Goal: Task Accomplishment & Management: Manage account settings

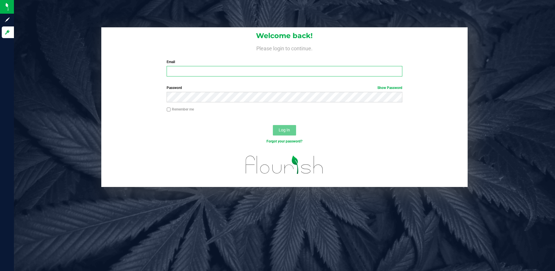
click at [188, 76] on input "Email" at bounding box center [285, 71] width 236 height 10
type input "[EMAIL_ADDRESS][DOMAIN_NAME]"
click at [273, 125] on button "Log In" at bounding box center [284, 130] width 23 height 10
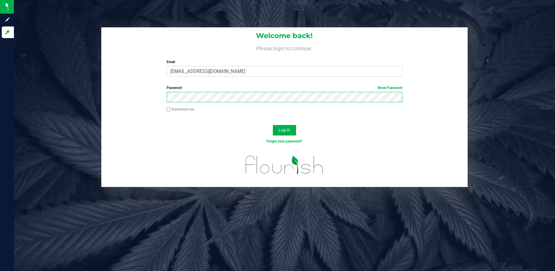
click at [273, 125] on button "Log In" at bounding box center [284, 130] width 23 height 10
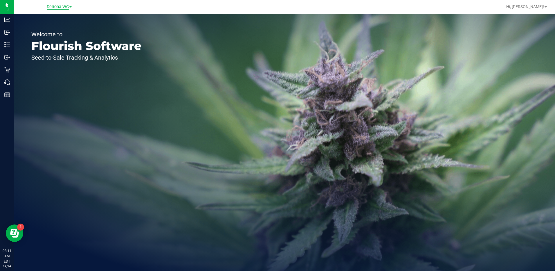
click at [59, 5] on span "Deltona WC" at bounding box center [58, 6] width 22 height 5
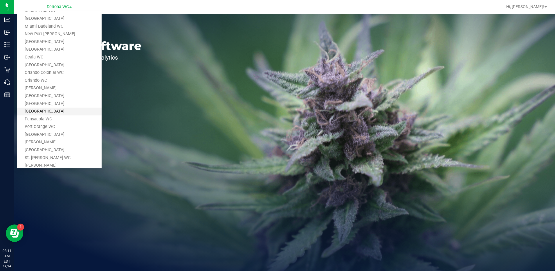
scroll to position [174, 0]
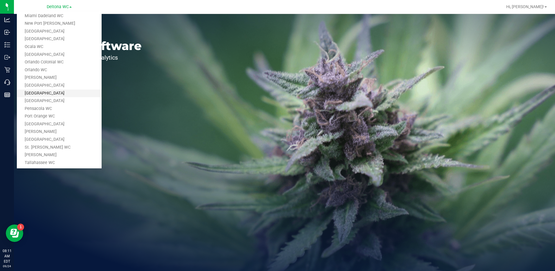
click at [46, 94] on link "[GEOGRAPHIC_DATA]" at bounding box center [59, 93] width 85 height 8
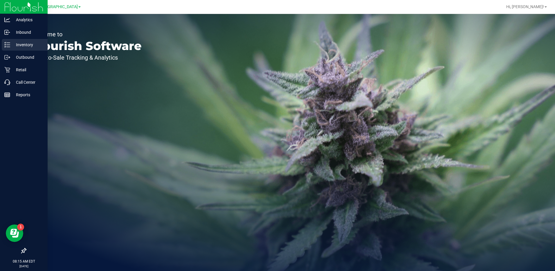
click at [17, 47] on p "Inventory" at bounding box center [27, 44] width 35 height 7
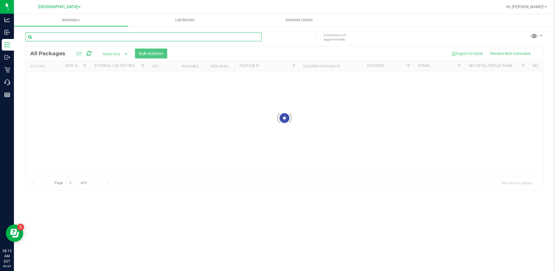
click at [60, 35] on input "text" at bounding box center [144, 37] width 236 height 9
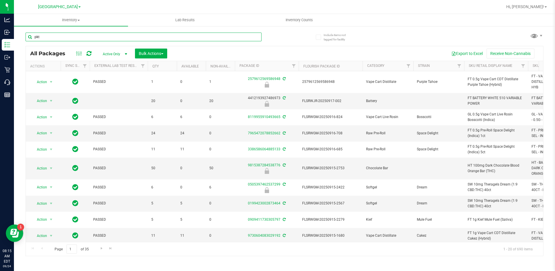
type input "pkt"
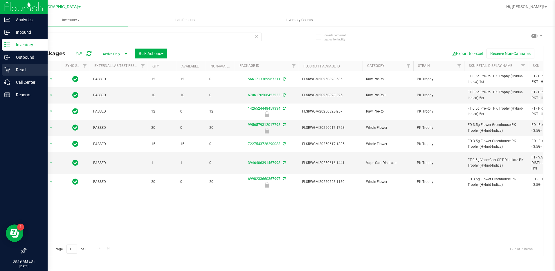
click at [16, 73] on p "Retail" at bounding box center [27, 69] width 35 height 7
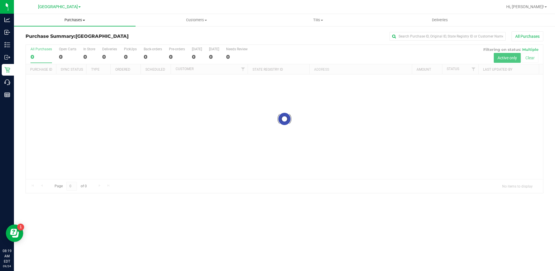
click at [70, 18] on span "Purchases" at bounding box center [75, 19] width 122 height 5
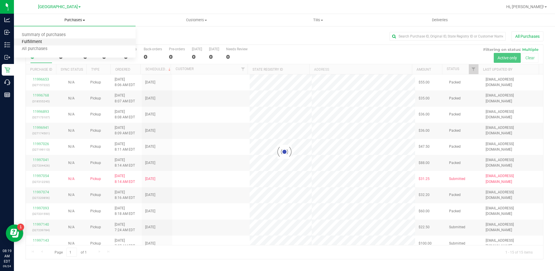
click at [39, 40] on span "Fulfillment" at bounding box center [32, 42] width 36 height 5
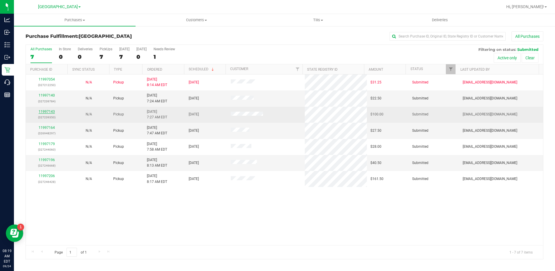
click at [48, 111] on link "11997143" at bounding box center [47, 111] width 16 height 4
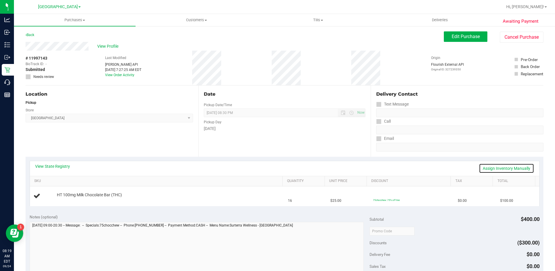
click at [491, 170] on link "Assign Inventory Manually" at bounding box center [506, 168] width 55 height 10
click at [507, 168] on link "Save & Exit" at bounding box center [520, 168] width 27 height 10
click at [54, 161] on div "View State Registry Assign Inventory Manually" at bounding box center [285, 168] width 510 height 15
click at [54, 166] on link "View State Registry" at bounding box center [52, 166] width 35 height 6
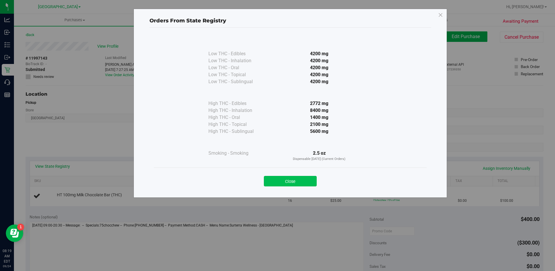
click at [298, 179] on button "Close" at bounding box center [290, 181] width 53 height 10
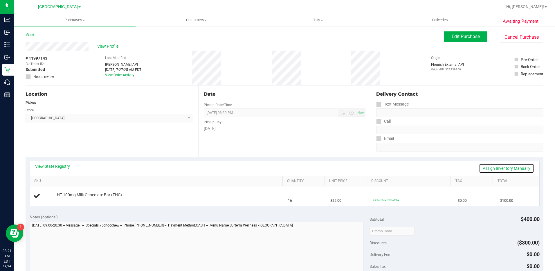
click at [494, 170] on link "Assign Inventory Manually" at bounding box center [506, 168] width 55 height 10
click at [62, 199] on link "Add Package" at bounding box center [67, 199] width 21 height 4
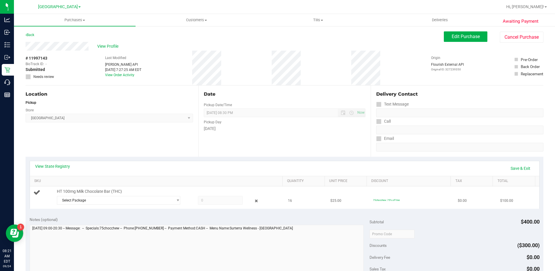
click at [220, 201] on span at bounding box center [220, 200] width 45 height 9
click at [168, 203] on span "Select Package" at bounding box center [115, 200] width 116 height 8
click at [85, 223] on span "0670769809227326" at bounding box center [76, 224] width 33 height 4
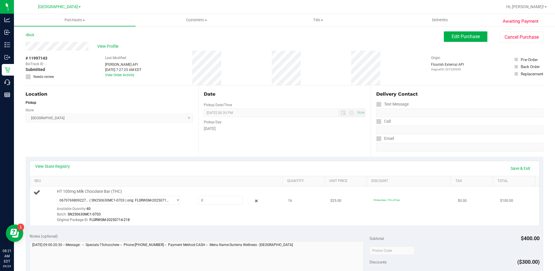
click at [218, 195] on div "HT 100mg Milk Chocolate Bar (THC) 0670769809227326 ( SN250630MC1-0703 | orig: F…" at bounding box center [167, 205] width 226 height 34
click at [215, 202] on span at bounding box center [220, 200] width 45 height 9
type input "16"
type input "16.0000"
click at [510, 169] on link "Save & Exit" at bounding box center [520, 168] width 27 height 10
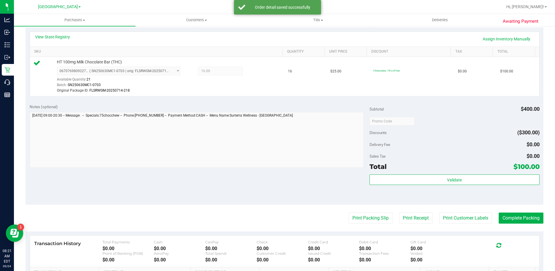
scroll to position [174, 0]
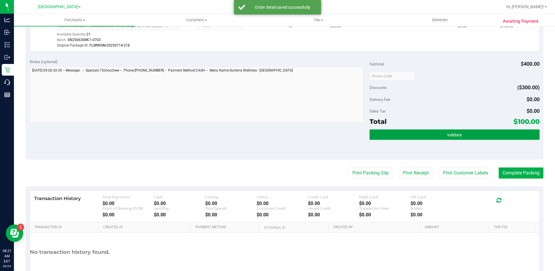
click at [427, 136] on button "Validate" at bounding box center [455, 134] width 170 height 10
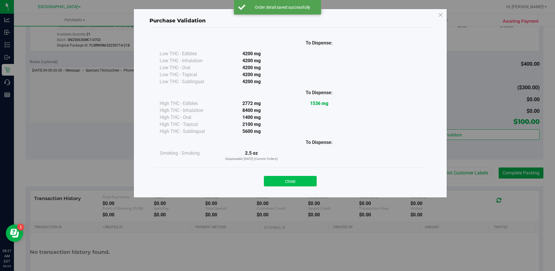
click at [305, 179] on button "Close" at bounding box center [290, 181] width 53 height 10
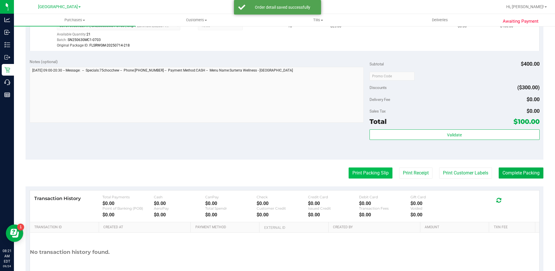
click at [367, 172] on button "Print Packing Slip" at bounding box center [371, 172] width 44 height 11
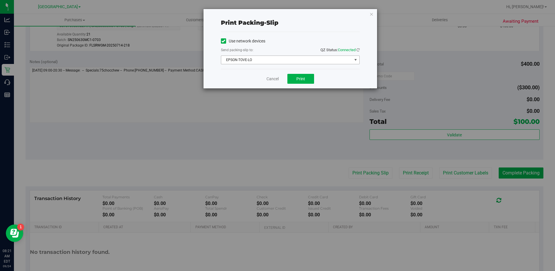
click at [280, 57] on span "EPSON-TOVE-LO" at bounding box center [286, 60] width 131 height 8
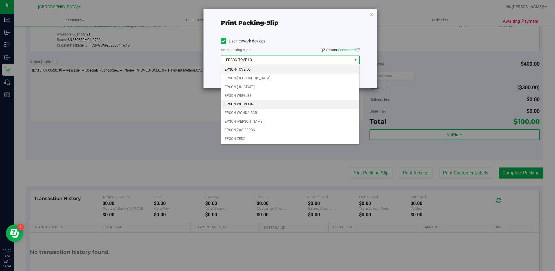
click at [235, 105] on li "EPSON-WOLVERINE" at bounding box center [290, 104] width 138 height 9
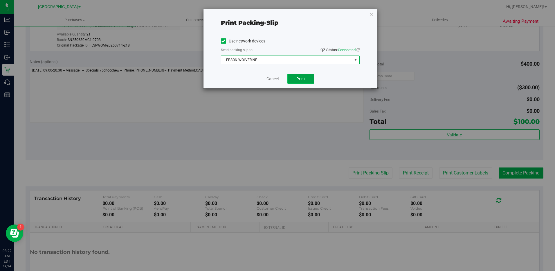
click at [302, 79] on span "Print" at bounding box center [301, 78] width 9 height 5
click at [371, 16] on icon "button" at bounding box center [372, 13] width 4 height 7
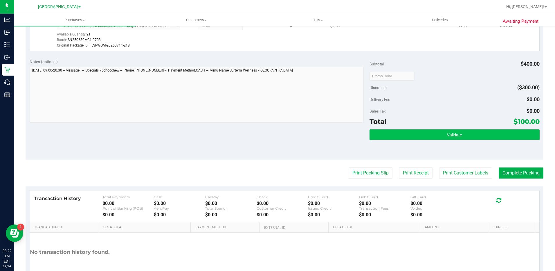
click at [487, 134] on button "Validate" at bounding box center [455, 134] width 170 height 10
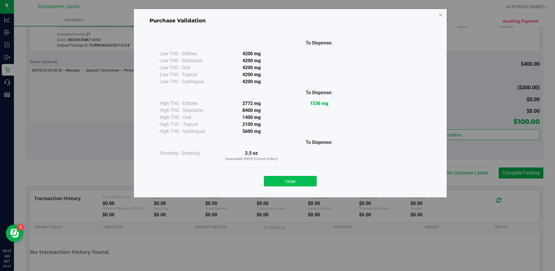
click at [298, 186] on button "Close" at bounding box center [290, 181] width 53 height 10
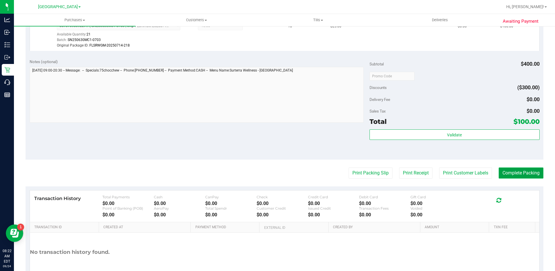
click at [519, 169] on button "Complete Packing" at bounding box center [521, 172] width 45 height 11
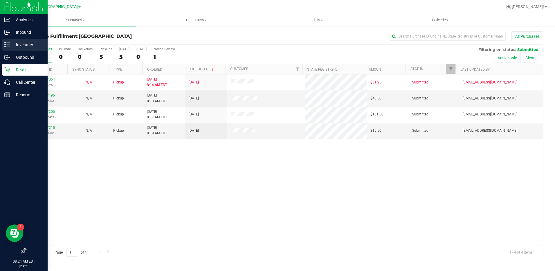
click at [17, 42] on p "Inventory" at bounding box center [27, 44] width 35 height 7
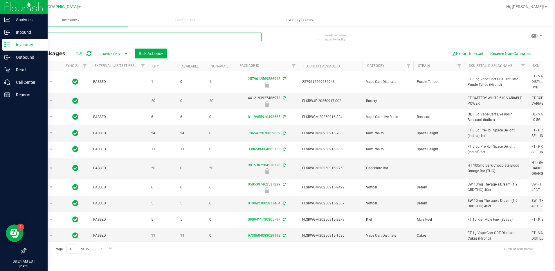
click at [92, 33] on input "text" at bounding box center [144, 37] width 236 height 9
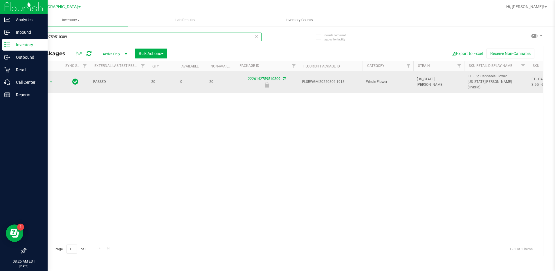
type input "2226142759510309"
click at [41, 81] on span "Action" at bounding box center [40, 82] width 16 height 8
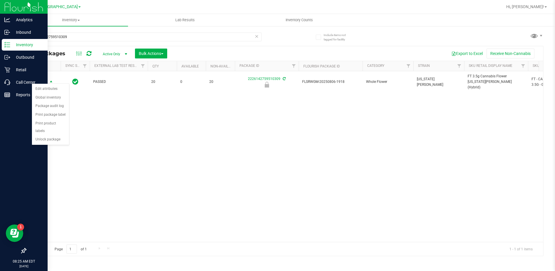
click at [55, 137] on div "Action Edit attributes Global inventory Package audit log Print package label P…" at bounding box center [51, 114] width 38 height 62
click at [48, 135] on li "Unlock package" at bounding box center [50, 139] width 37 height 9
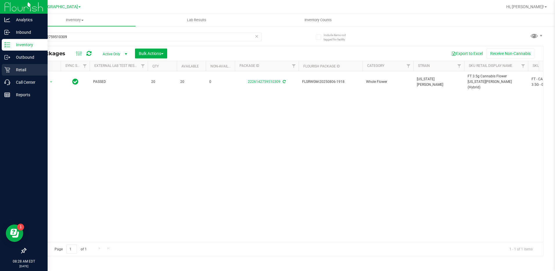
click at [12, 69] on p "Retail" at bounding box center [27, 69] width 35 height 7
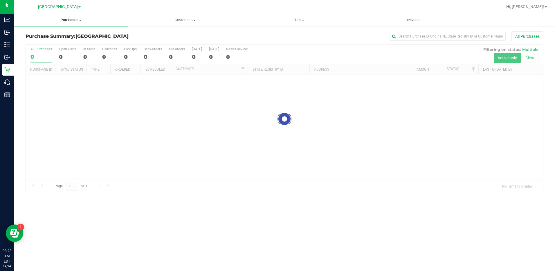
click at [74, 24] on uib-tab-heading "Purchases Summary of purchases Fulfillment All purchases" at bounding box center [71, 20] width 114 height 12
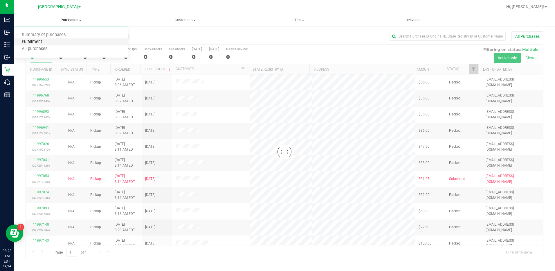
click at [46, 44] on span "Fulfillment" at bounding box center [32, 42] width 36 height 5
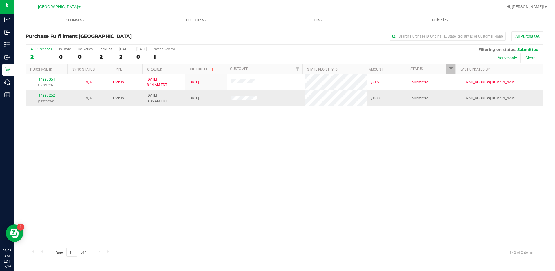
click at [51, 95] on link "11997252" at bounding box center [47, 95] width 16 height 4
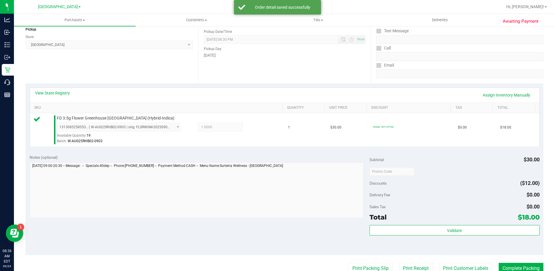
scroll to position [116, 0]
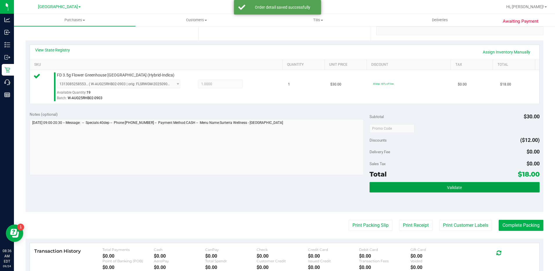
click at [459, 185] on button "Validate" at bounding box center [455, 187] width 170 height 10
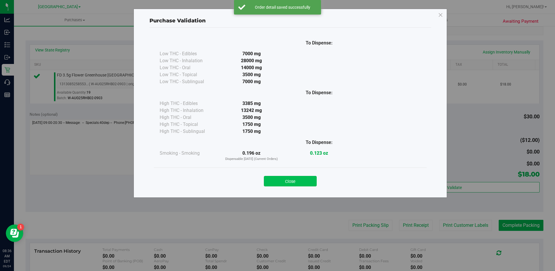
click at [299, 177] on button "Close" at bounding box center [290, 181] width 53 height 10
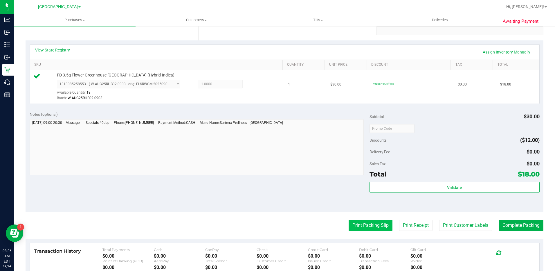
click at [351, 227] on button "Print Packing Slip" at bounding box center [371, 225] width 44 height 11
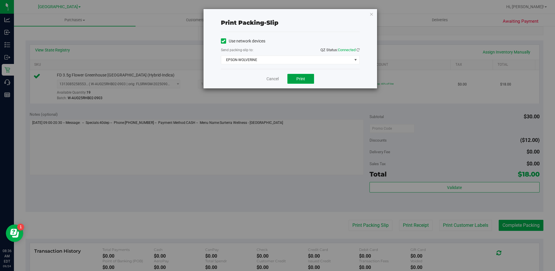
click at [305, 79] on span "Print" at bounding box center [301, 78] width 9 height 5
click at [373, 13] on icon "button" at bounding box center [372, 13] width 4 height 7
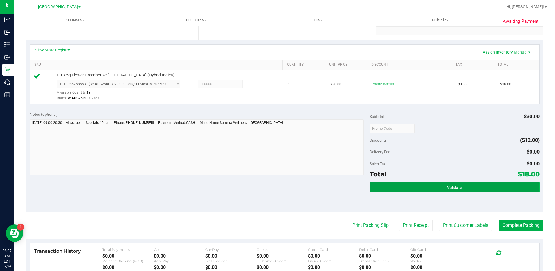
click at [450, 188] on span "Validate" at bounding box center [454, 187] width 15 height 5
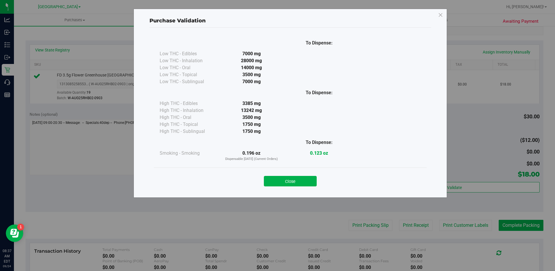
click at [308, 175] on div "Close" at bounding box center [290, 179] width 264 height 15
click at [307, 178] on button "Close" at bounding box center [290, 181] width 53 height 10
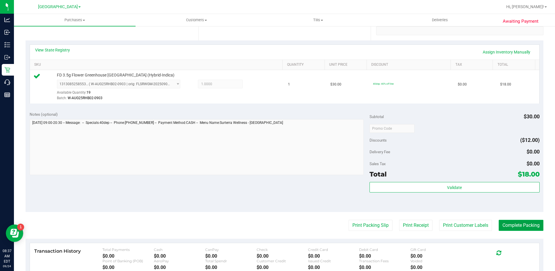
click at [527, 222] on button "Complete Packing" at bounding box center [521, 225] width 45 height 11
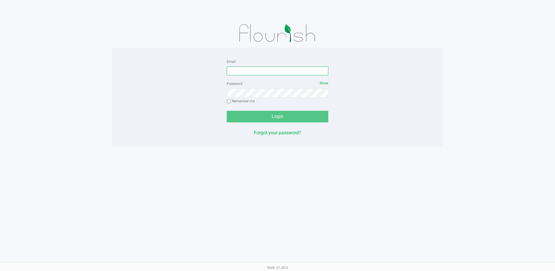
click at [252, 70] on input "Email" at bounding box center [278, 71] width 102 height 9
type input "[EMAIL_ADDRESS][DOMAIN_NAME]"
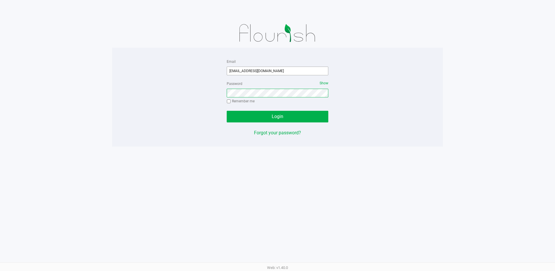
click at [227, 111] on button "Login" at bounding box center [278, 117] width 102 height 12
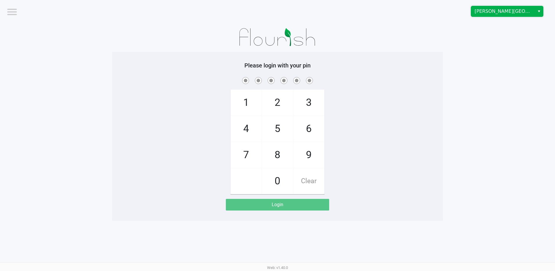
click at [510, 13] on span "[PERSON_NAME][GEOGRAPHIC_DATA]" at bounding box center [503, 11] width 57 height 7
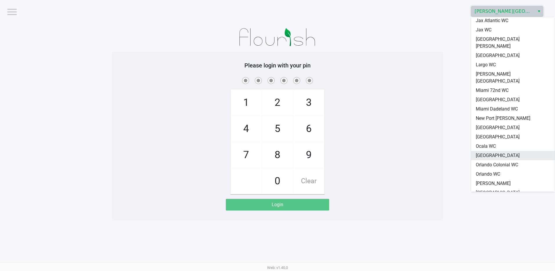
scroll to position [174, 0]
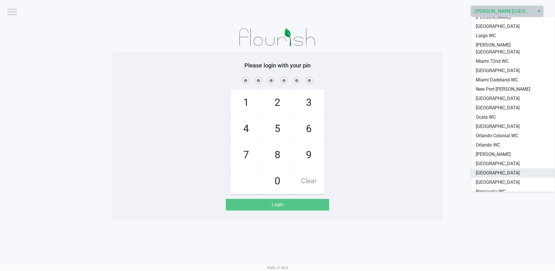
click at [501, 169] on span "[GEOGRAPHIC_DATA]" at bounding box center [498, 172] width 44 height 7
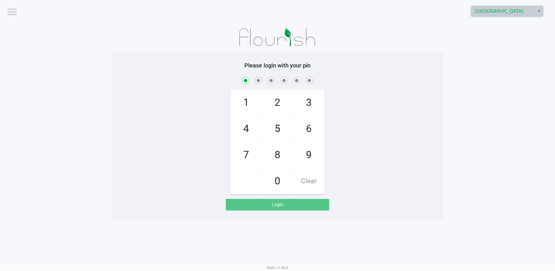
checkbox input "true"
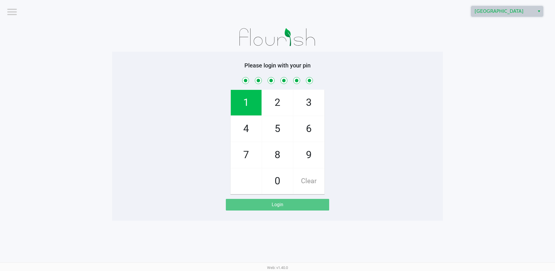
checkbox input "true"
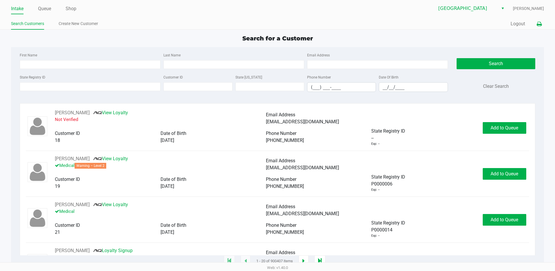
click at [543, 27] on button at bounding box center [540, 24] width 10 height 11
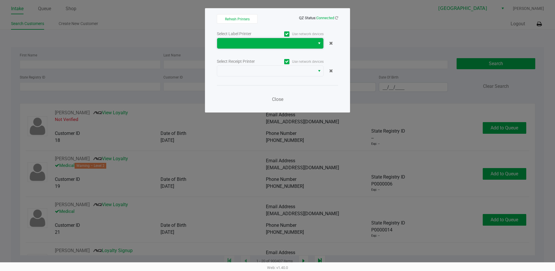
click at [292, 39] on span at bounding box center [266, 43] width 98 height 10
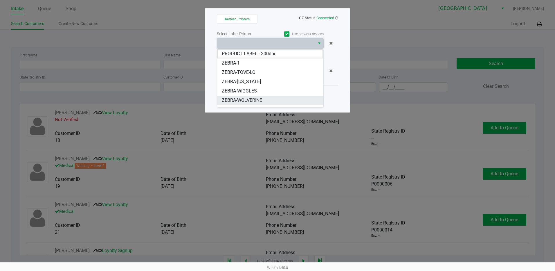
click at [264, 102] on li "ZEBRA-WOLVERINE" at bounding box center [270, 100] width 106 height 9
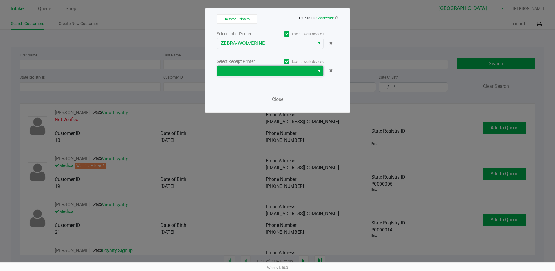
click at [261, 69] on span at bounding box center [266, 70] width 91 height 7
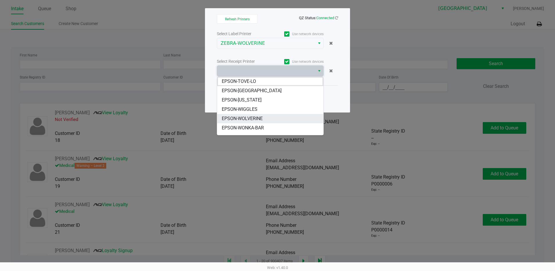
click at [269, 115] on li "EPSON-WOLVERINE" at bounding box center [270, 118] width 106 height 9
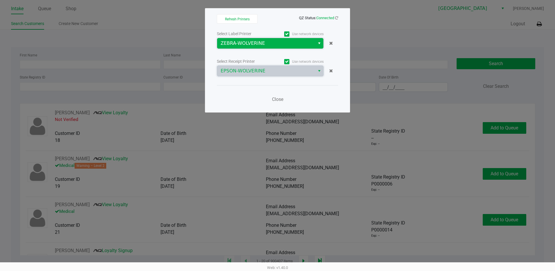
click at [264, 47] on span "ZEBRA-WOLVERINE" at bounding box center [266, 43] width 98 height 10
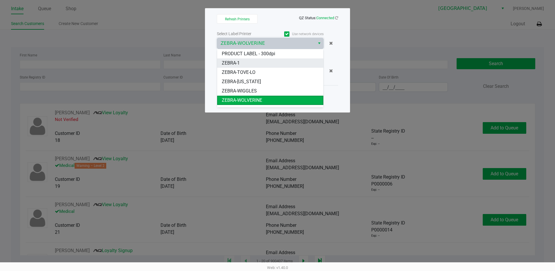
click at [263, 61] on li "ZEBRA-1" at bounding box center [270, 62] width 106 height 9
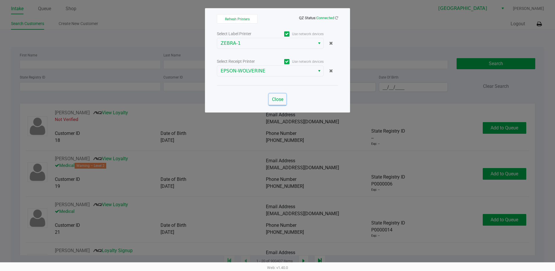
click at [280, 99] on span "Close" at bounding box center [277, 99] width 11 height 6
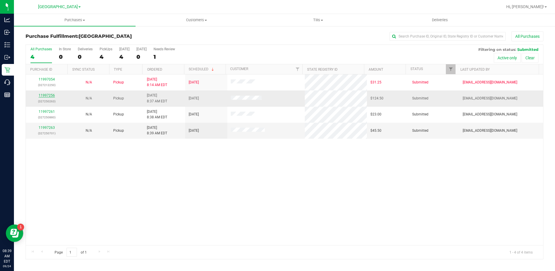
click at [52, 98] on div "11997256 (327250263)" at bounding box center [46, 98] width 35 height 11
click at [51, 96] on link "11997256" at bounding box center [47, 95] width 16 height 4
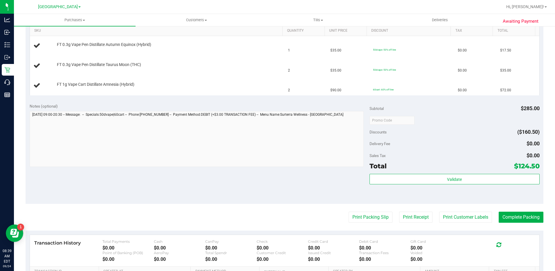
scroll to position [203, 0]
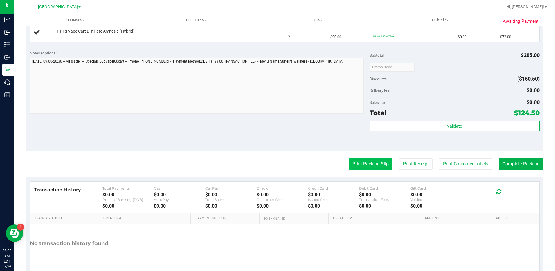
click at [371, 163] on button "Print Packing Slip" at bounding box center [371, 163] width 44 height 11
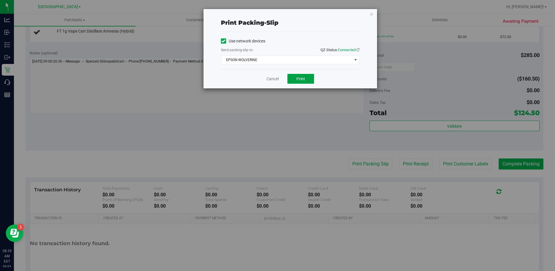
click at [297, 77] on span "Print" at bounding box center [301, 78] width 9 height 5
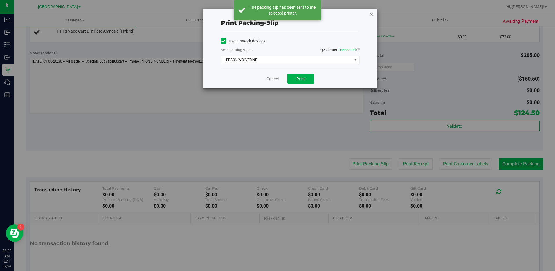
click at [373, 14] on icon "button" at bounding box center [372, 13] width 4 height 7
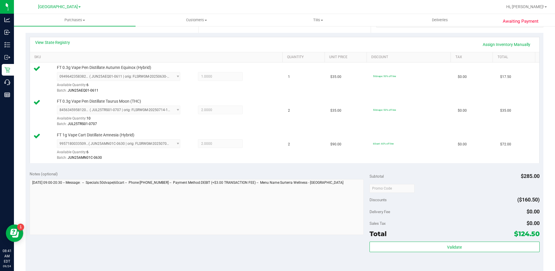
scroll to position [145, 0]
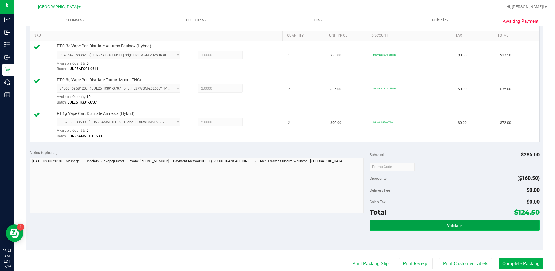
click at [480, 224] on button "Validate" at bounding box center [455, 225] width 170 height 10
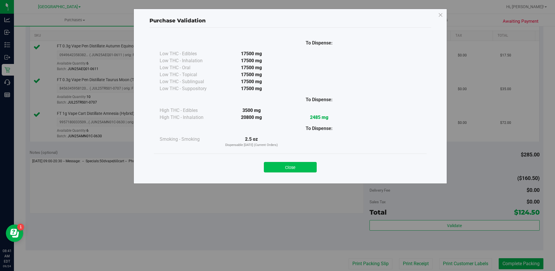
click at [301, 169] on button "Close" at bounding box center [290, 167] width 53 height 10
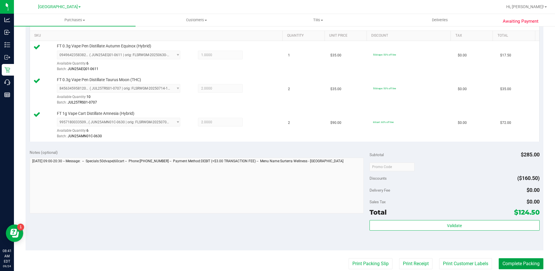
click at [510, 265] on button "Complete Packing" at bounding box center [521, 263] width 45 height 11
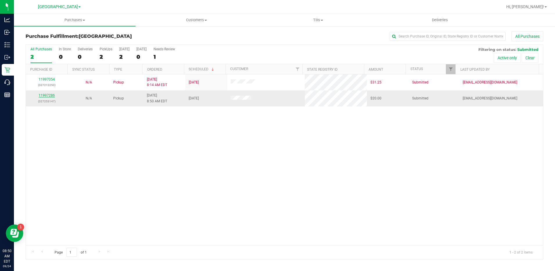
click at [52, 95] on link "11997286" at bounding box center [47, 95] width 16 height 4
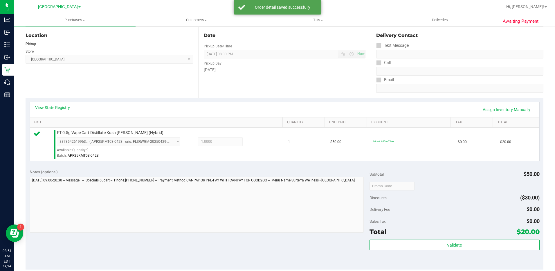
scroll to position [69, 0]
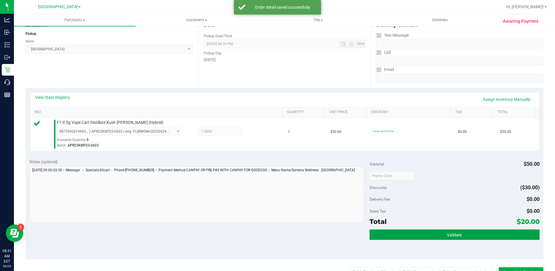
click at [473, 231] on button "Validate" at bounding box center [455, 234] width 170 height 10
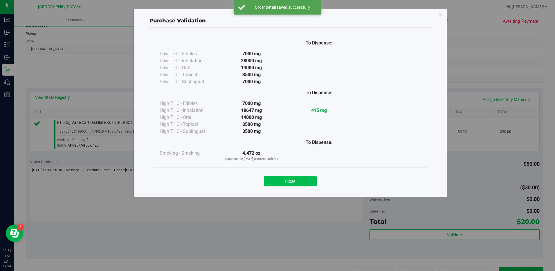
click at [294, 185] on button "Close" at bounding box center [290, 181] width 53 height 10
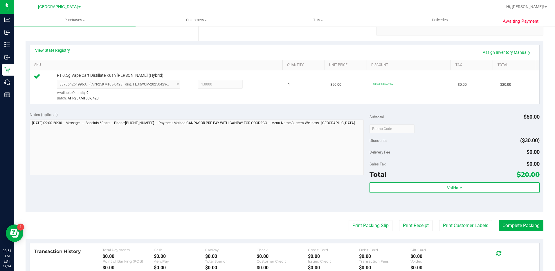
scroll to position [126, 0]
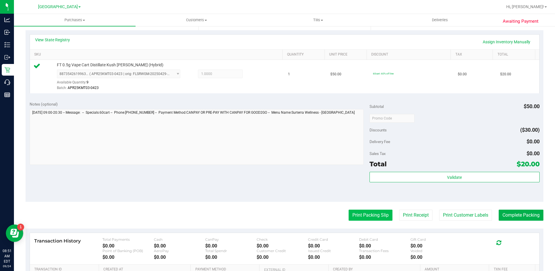
click at [367, 218] on button "Print Packing Slip" at bounding box center [371, 214] width 44 height 11
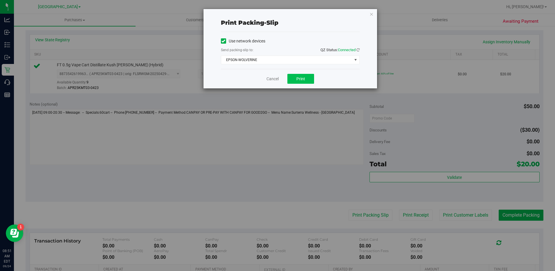
click at [309, 82] on button "Print" at bounding box center [301, 79] width 27 height 10
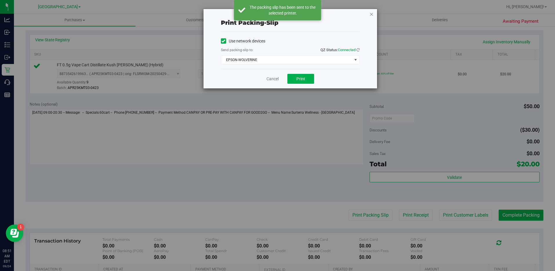
click at [371, 13] on icon "button" at bounding box center [372, 13] width 4 height 7
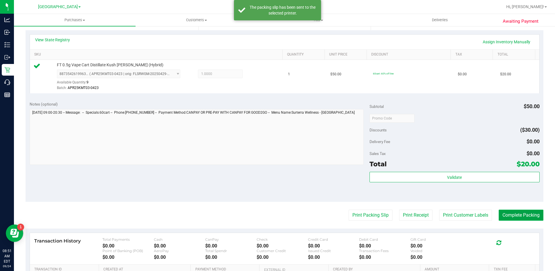
click at [522, 214] on button "Complete Packing" at bounding box center [521, 214] width 45 height 11
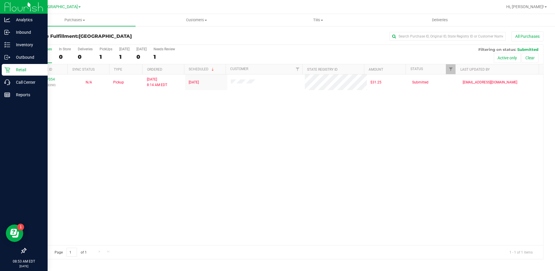
click at [20, 66] on p "Retail" at bounding box center [27, 69] width 35 height 7
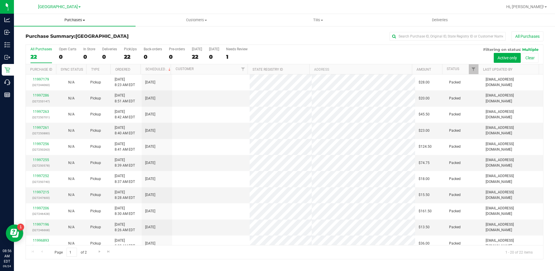
click at [76, 22] on span "Purchases" at bounding box center [75, 19] width 122 height 5
click at [48, 44] on span "Fulfillment" at bounding box center [32, 42] width 36 height 5
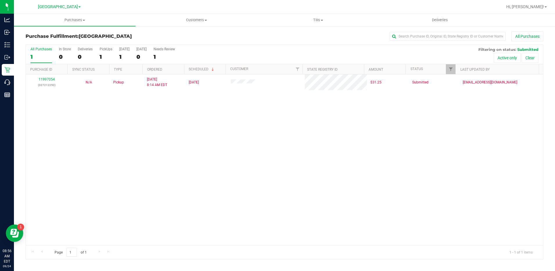
drag, startPoint x: 233, startPoint y: 192, endPoint x: 233, endPoint y: 189, distance: 3.5
click at [233, 190] on div "11997054 (327212250) N/A Pickup 9/24/2025 8:14 AM EDT 9/24/2025 $31.25 Submitte…" at bounding box center [285, 159] width 518 height 170
click at [79, 19] on span "Purchases" at bounding box center [75, 19] width 122 height 5
click at [42, 42] on span "Fulfillment" at bounding box center [32, 42] width 36 height 5
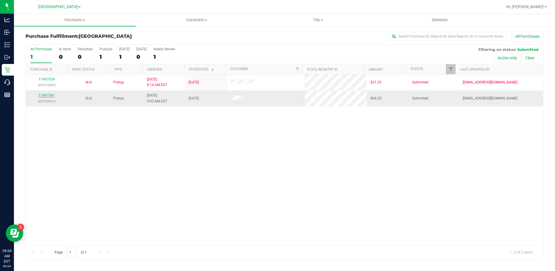
click at [44, 95] on link "11997341" at bounding box center [47, 95] width 16 height 4
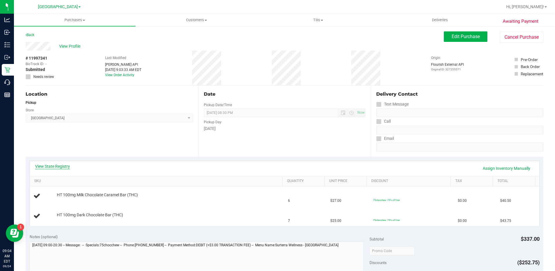
click at [56, 168] on link "View State Registry" at bounding box center [52, 166] width 35 height 6
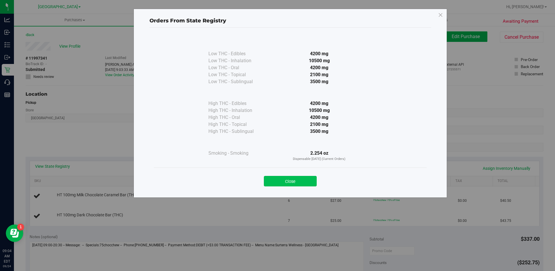
click at [296, 181] on button "Close" at bounding box center [290, 181] width 53 height 10
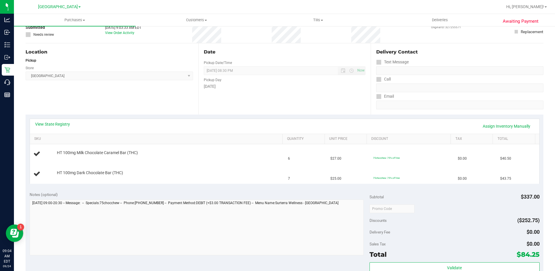
scroll to position [87, 0]
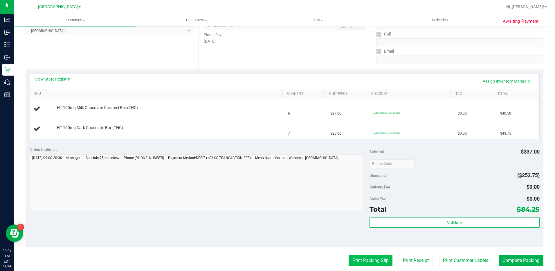
click at [367, 258] on button "Print Packing Slip" at bounding box center [371, 260] width 44 height 11
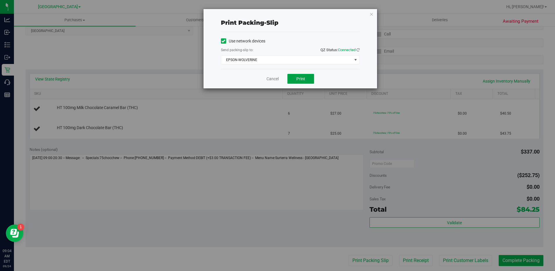
click at [307, 80] on button "Print" at bounding box center [301, 79] width 27 height 10
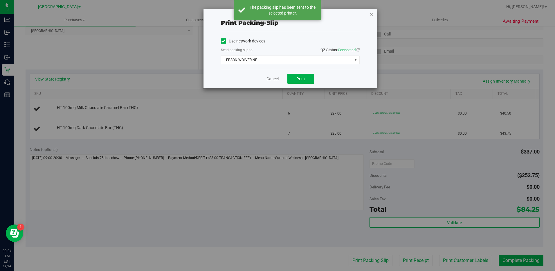
click at [371, 15] on icon "button" at bounding box center [372, 13] width 4 height 7
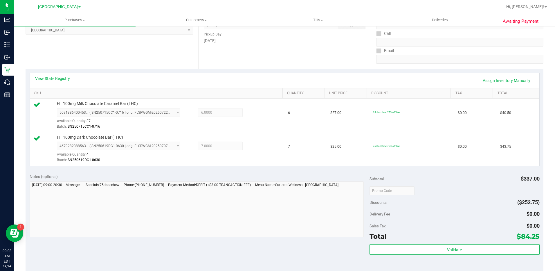
scroll to position [116, 0]
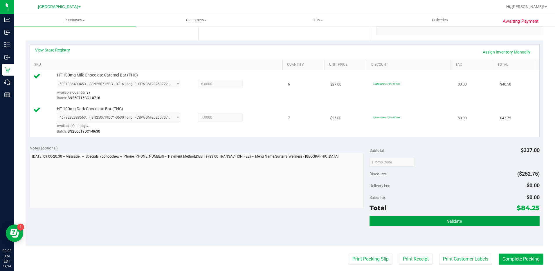
click at [450, 221] on span "Validate" at bounding box center [454, 221] width 15 height 5
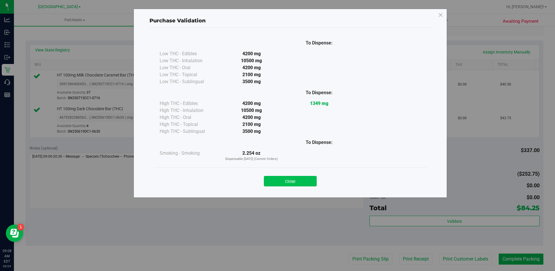
click at [298, 180] on button "Close" at bounding box center [290, 181] width 53 height 10
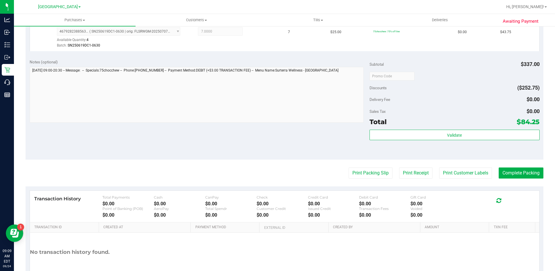
scroll to position [204, 0]
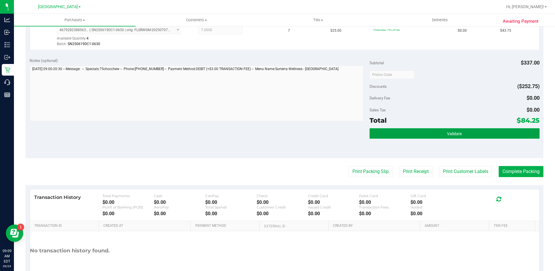
click at [419, 128] on button "Validate" at bounding box center [455, 133] width 170 height 10
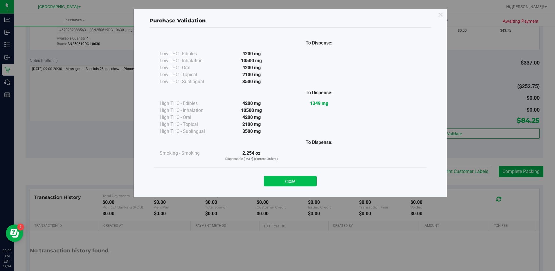
click at [299, 179] on button "Close" at bounding box center [290, 181] width 53 height 10
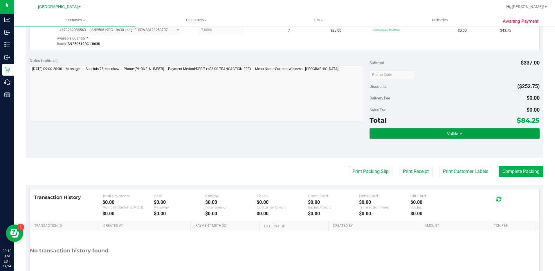
click at [482, 131] on button "Validate" at bounding box center [455, 133] width 170 height 10
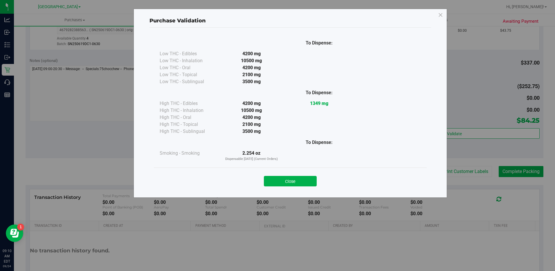
drag, startPoint x: 301, startPoint y: 181, endPoint x: 443, endPoint y: 191, distance: 142.1
click at [300, 181] on button "Close" at bounding box center [290, 181] width 53 height 10
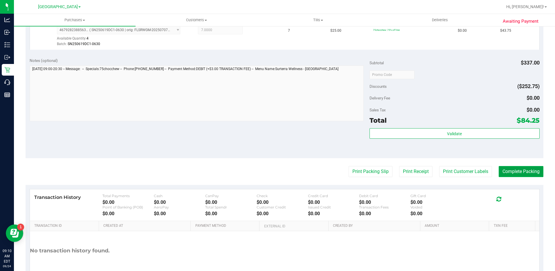
click at [516, 177] on button "Complete Packing" at bounding box center [521, 171] width 45 height 11
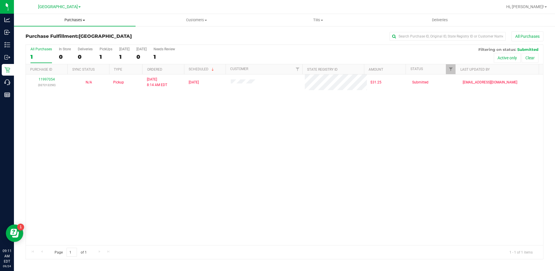
click at [81, 23] on uib-tab-heading "Purchases Summary of purchases Fulfillment All purchases" at bounding box center [75, 20] width 122 height 12
click at [41, 42] on span "Fulfillment" at bounding box center [32, 42] width 36 height 5
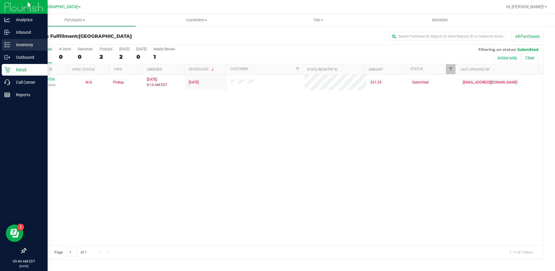
click at [26, 44] on p "Inventory" at bounding box center [27, 44] width 35 height 7
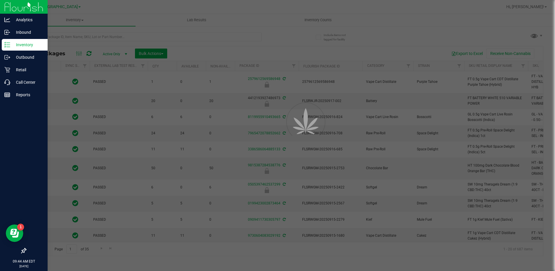
click at [98, 37] on div at bounding box center [277, 135] width 555 height 271
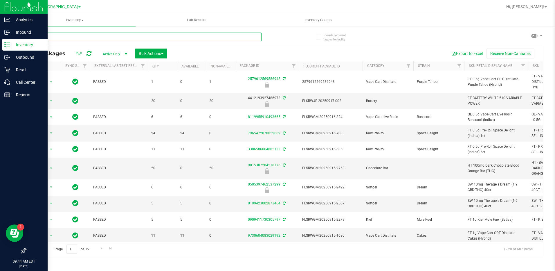
click at [96, 33] on input "text" at bounding box center [144, 37] width 236 height 9
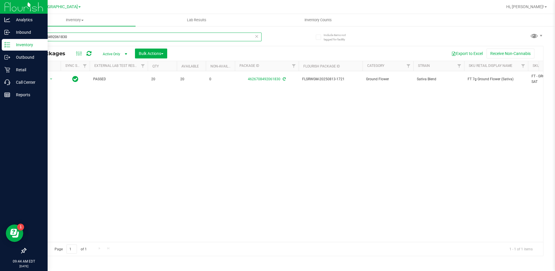
type input "4626708492061830"
click at [14, 68] on div "Include items not tagged for facility 4626708492061830 All Packages Active Only…" at bounding box center [284, 114] width 541 height 177
click at [9, 68] on icon at bounding box center [7, 70] width 6 height 6
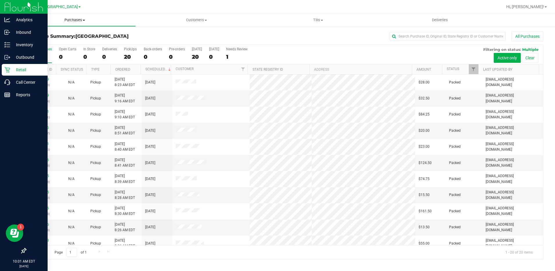
click at [76, 19] on span "Purchases" at bounding box center [75, 19] width 122 height 5
click at [56, 39] on li "Fulfillment" at bounding box center [75, 42] width 122 height 7
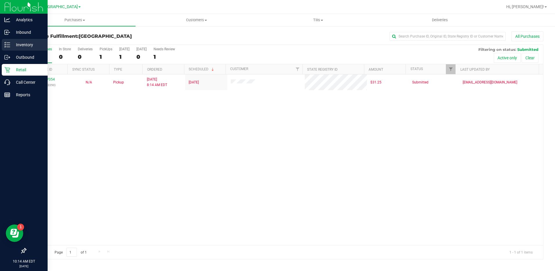
click at [19, 46] on p "Inventory" at bounding box center [27, 44] width 35 height 7
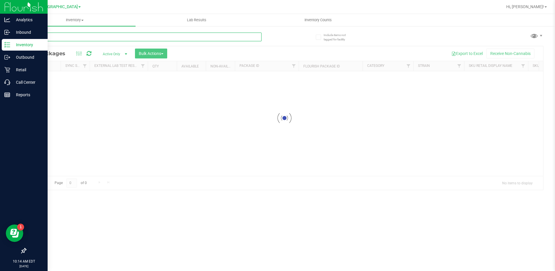
click at [86, 38] on input "text" at bounding box center [144, 37] width 236 height 9
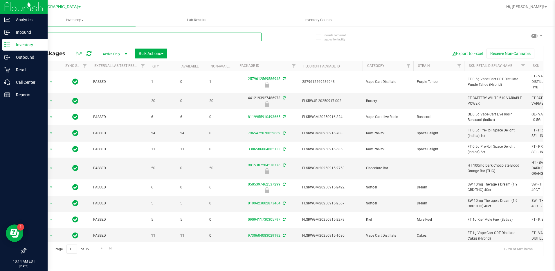
type input "mb"
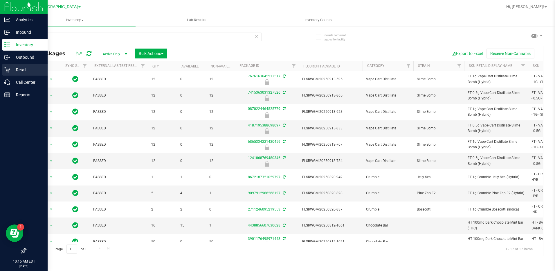
click at [10, 68] on icon at bounding box center [7, 70] width 6 height 6
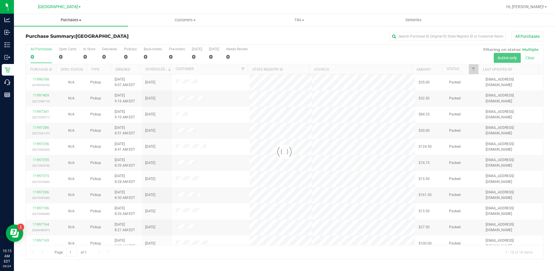
click at [71, 21] on span "Purchases" at bounding box center [71, 19] width 114 height 5
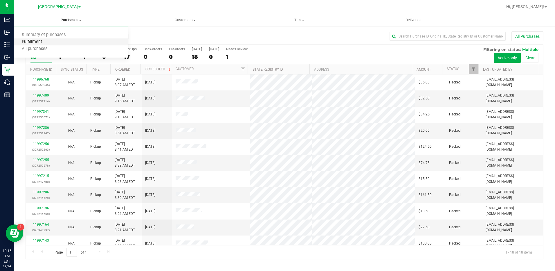
click at [43, 44] on span "Fulfillment" at bounding box center [32, 42] width 36 height 5
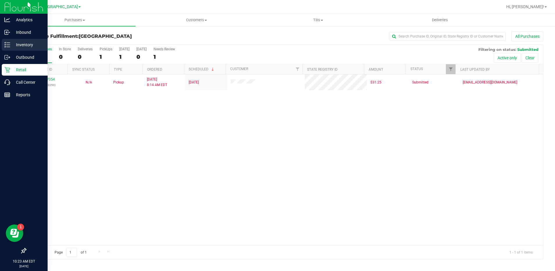
click at [18, 45] on p "Inventory" at bounding box center [27, 44] width 35 height 7
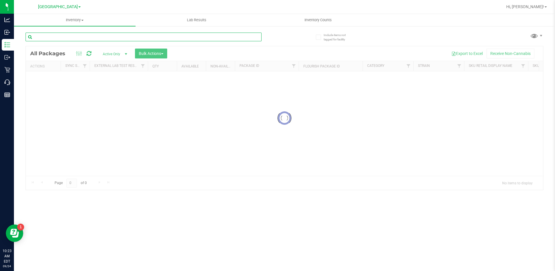
click at [87, 38] on input "text" at bounding box center [144, 37] width 236 height 9
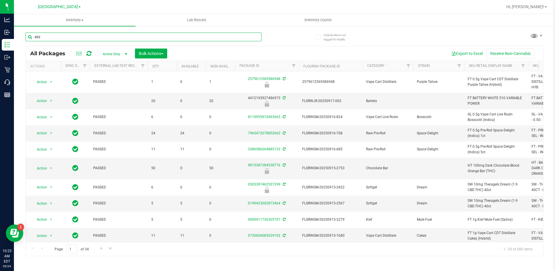
type input "abz"
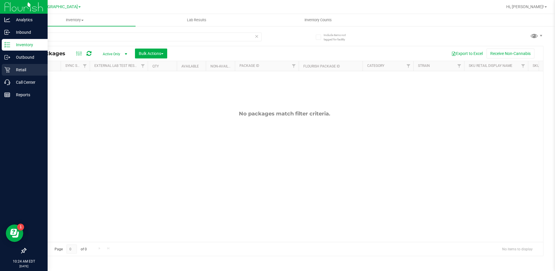
click at [10, 69] on p "Retail" at bounding box center [27, 69] width 35 height 7
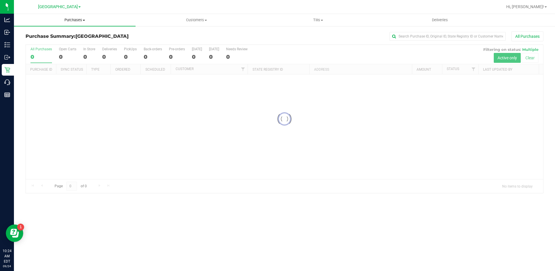
click at [80, 20] on span "Purchases" at bounding box center [75, 19] width 122 height 5
click at [44, 40] on span "Fulfillment" at bounding box center [32, 42] width 36 height 5
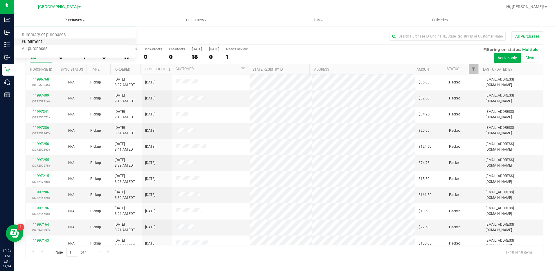
click at [34, 41] on span "Fulfillment" at bounding box center [32, 42] width 36 height 5
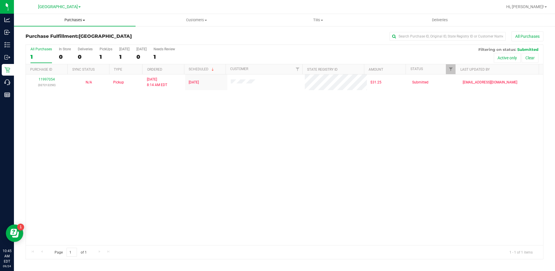
click at [79, 20] on span "Purchases" at bounding box center [75, 19] width 122 height 5
click at [40, 40] on span "Fulfillment" at bounding box center [32, 42] width 36 height 5
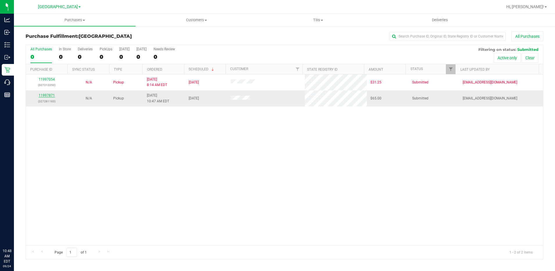
click at [49, 95] on link "11997871" at bounding box center [47, 95] width 16 height 4
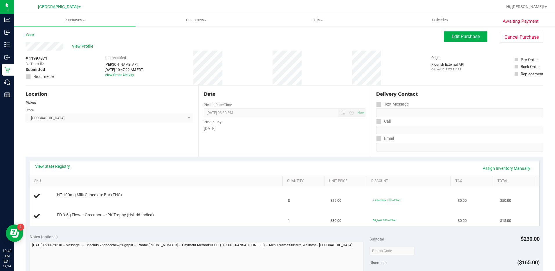
click at [57, 164] on link "View State Registry" at bounding box center [52, 166] width 35 height 6
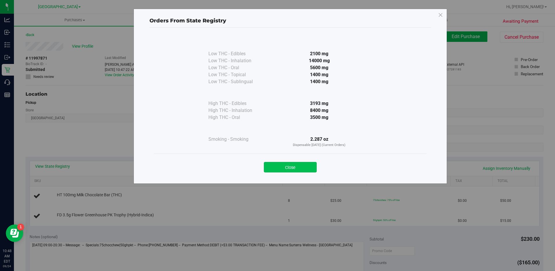
click at [305, 167] on button "Close" at bounding box center [290, 167] width 53 height 10
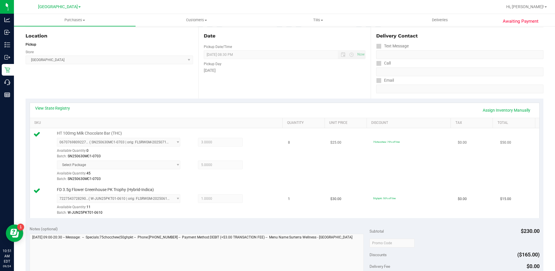
scroll to position [174, 0]
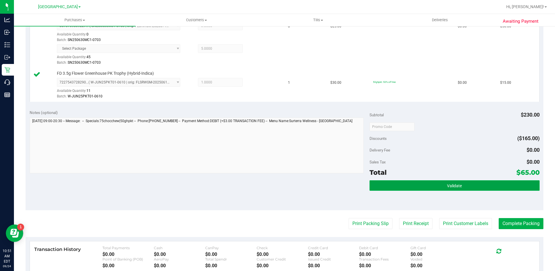
click at [394, 184] on button "Validate" at bounding box center [455, 185] width 170 height 10
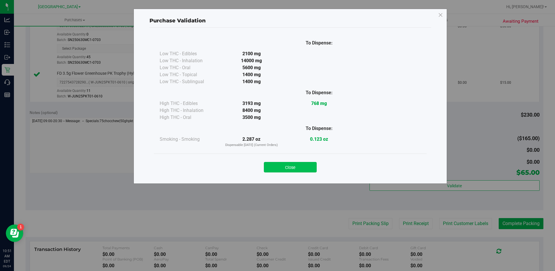
click at [295, 172] on button "Close" at bounding box center [290, 167] width 53 height 10
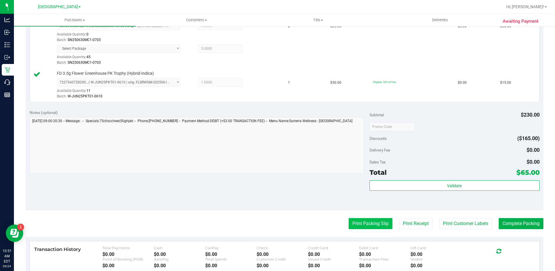
click at [362, 223] on button "Print Packing Slip" at bounding box center [371, 223] width 44 height 11
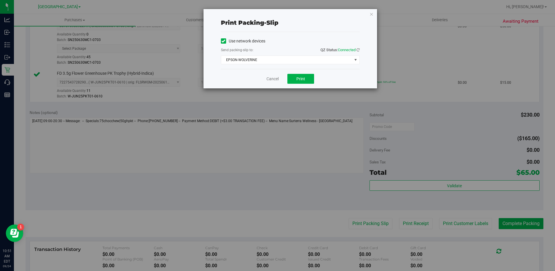
click at [306, 85] on div "Cancel Print" at bounding box center [290, 78] width 139 height 19
click at [306, 82] on button "Print" at bounding box center [301, 79] width 27 height 10
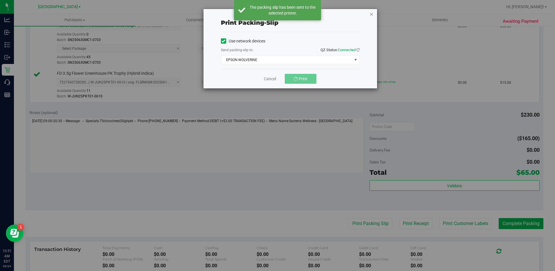
click at [371, 14] on icon "button" at bounding box center [372, 13] width 4 height 7
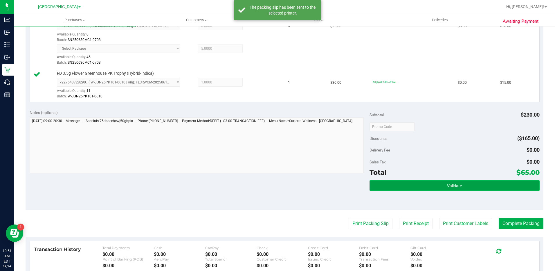
click at [454, 186] on span "Validate" at bounding box center [454, 185] width 15 height 5
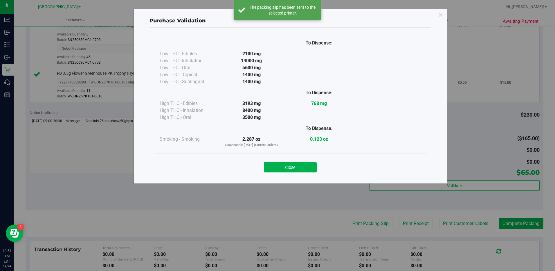
click at [301, 161] on div "Close" at bounding box center [290, 165] width 264 height 15
click at [273, 164] on button "Close" at bounding box center [290, 167] width 53 height 10
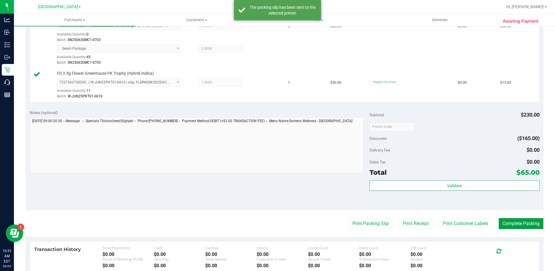
click at [508, 224] on button "Complete Packing" at bounding box center [521, 223] width 45 height 11
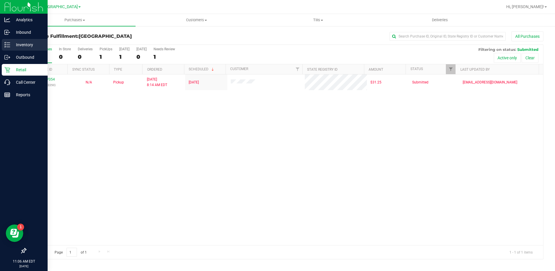
click at [10, 45] on p "Inventory" at bounding box center [27, 44] width 35 height 7
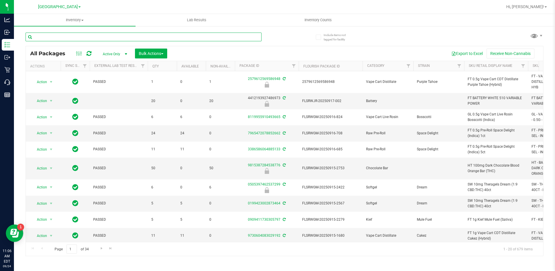
click at [69, 39] on input "text" at bounding box center [144, 37] width 236 height 9
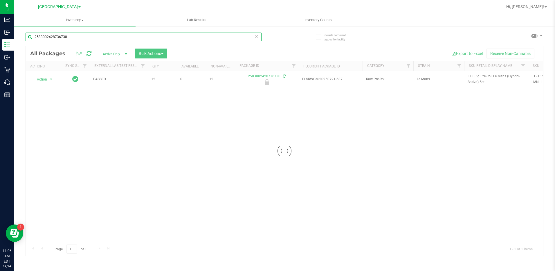
type input "2583002428736730"
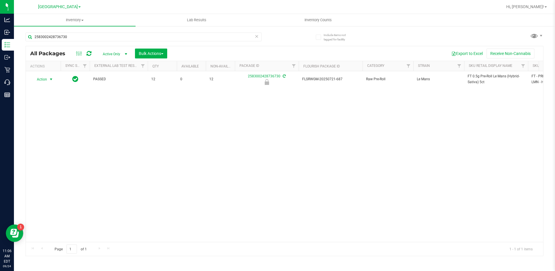
click at [43, 82] on span "Action" at bounding box center [40, 79] width 16 height 8
click at [54, 135] on li "Unlock package" at bounding box center [50, 139] width 37 height 9
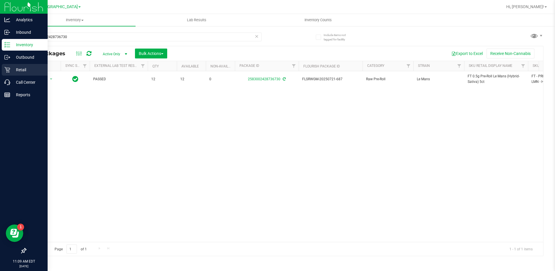
click at [14, 69] on p "Retail" at bounding box center [27, 69] width 35 height 7
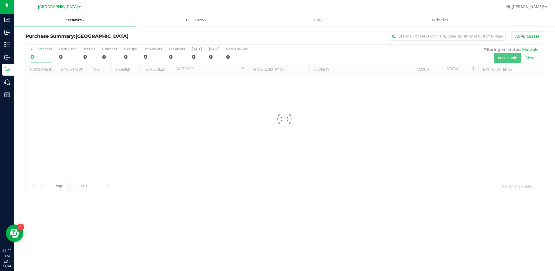
click at [73, 20] on span "Purchases" at bounding box center [75, 19] width 122 height 5
click at [41, 42] on span "Fulfillment" at bounding box center [32, 42] width 36 height 5
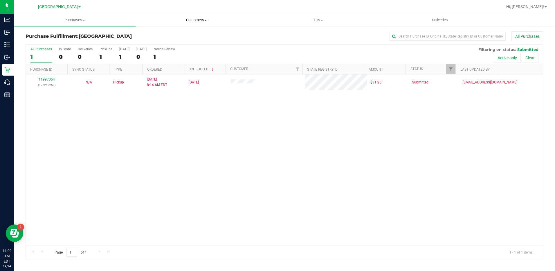
click at [193, 19] on span "Customers" at bounding box center [196, 19] width 121 height 5
click at [77, 20] on span "Purchases" at bounding box center [74, 19] width 121 height 5
click at [39, 42] on span "Fulfillment" at bounding box center [32, 42] width 36 height 5
click at [72, 21] on span "Purchases" at bounding box center [75, 19] width 122 height 5
click at [32, 41] on span "Fulfillment" at bounding box center [32, 42] width 36 height 5
